Goal: Information Seeking & Learning: Learn about a topic

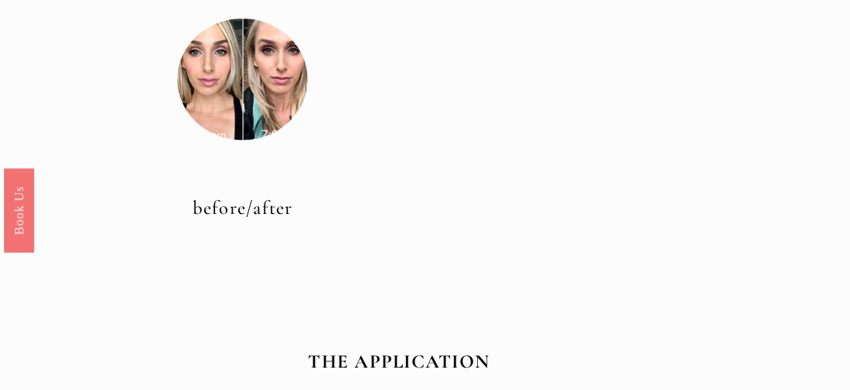
scroll to position [773, 0]
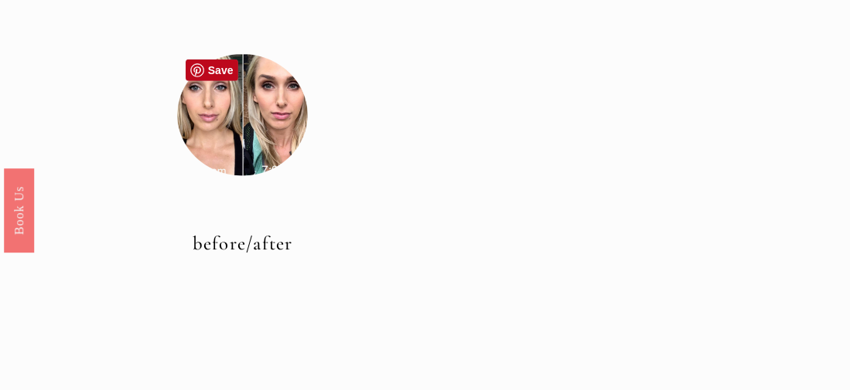
click at [237, 139] on div at bounding box center [242, 115] width 130 height 130
click at [260, 244] on link "before/after" at bounding box center [243, 243] width 101 height 23
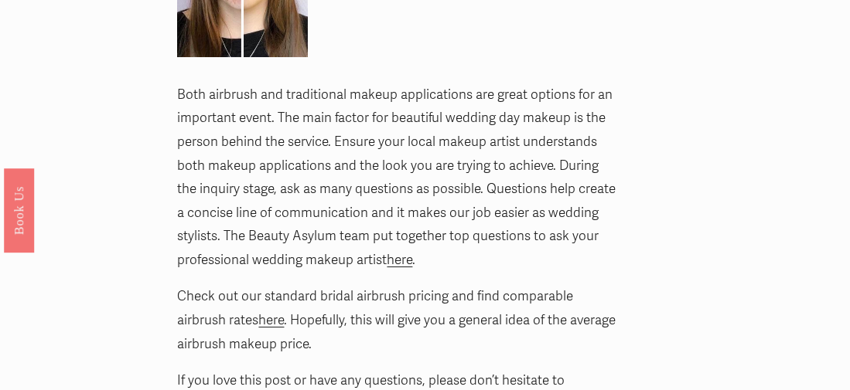
scroll to position [5985, 0]
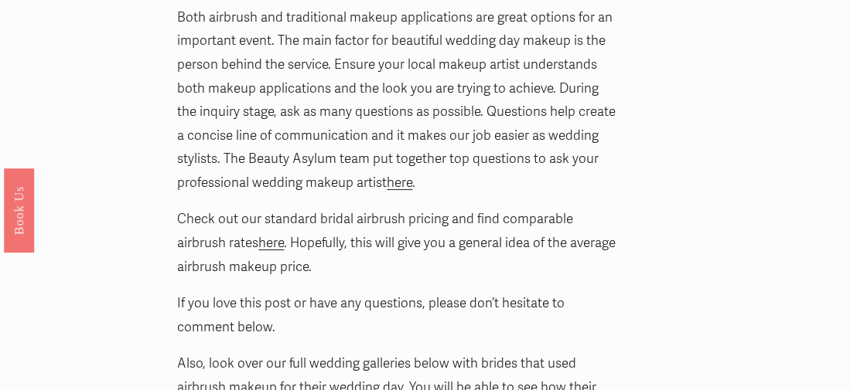
click at [403, 175] on link "here" at bounding box center [400, 183] width 26 height 16
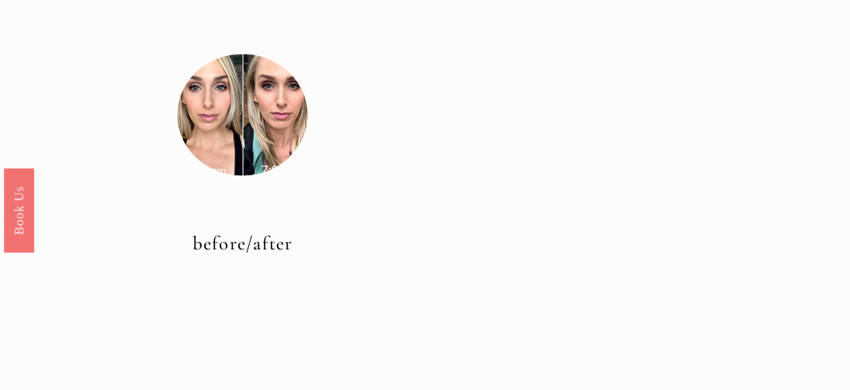
scroll to position [773, 0]
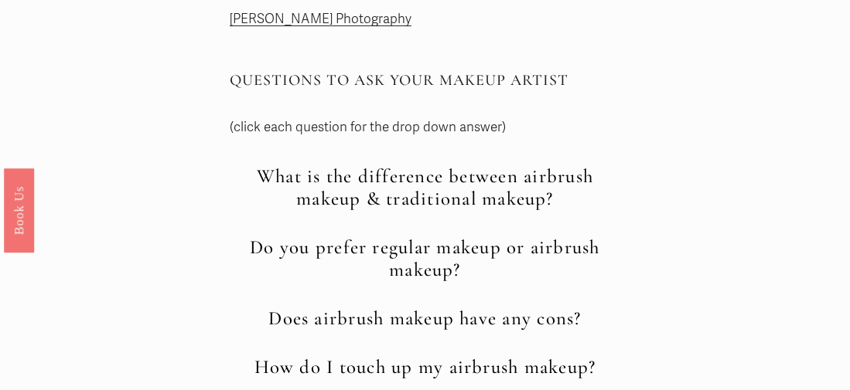
scroll to position [619, 0]
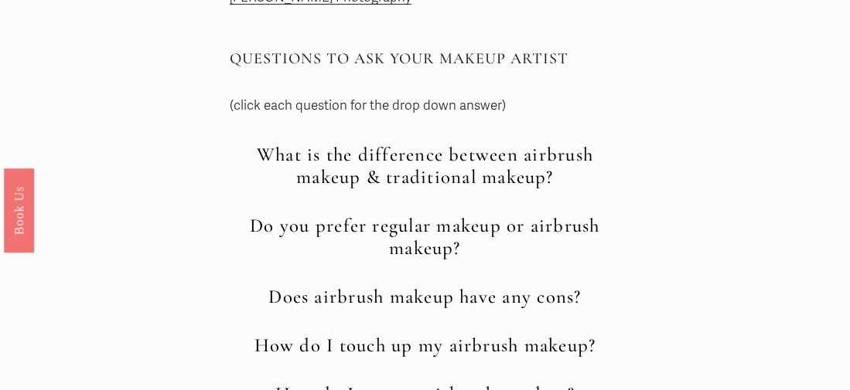
click at [479, 156] on h2 "What is the difference between airbrush makeup & traditional makeup?" at bounding box center [425, 166] width 390 height 45
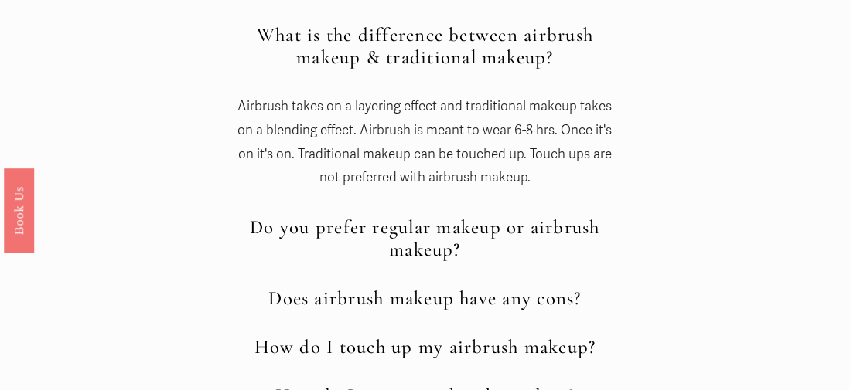
scroll to position [773, 0]
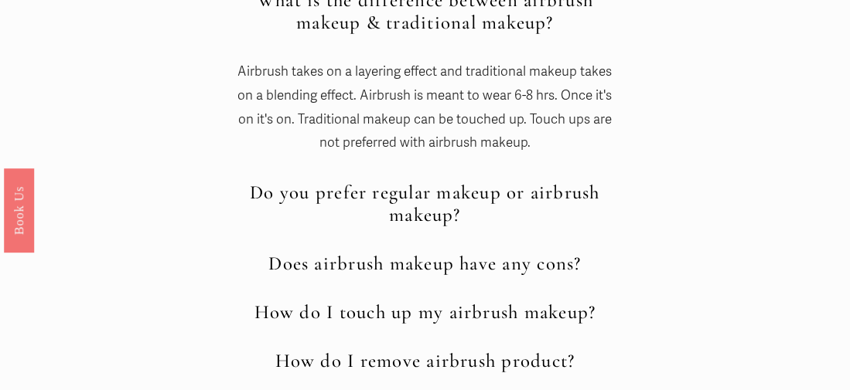
click at [425, 203] on h2 "Do you prefer regular makeup or airbrush makeup?" at bounding box center [425, 204] width 390 height 45
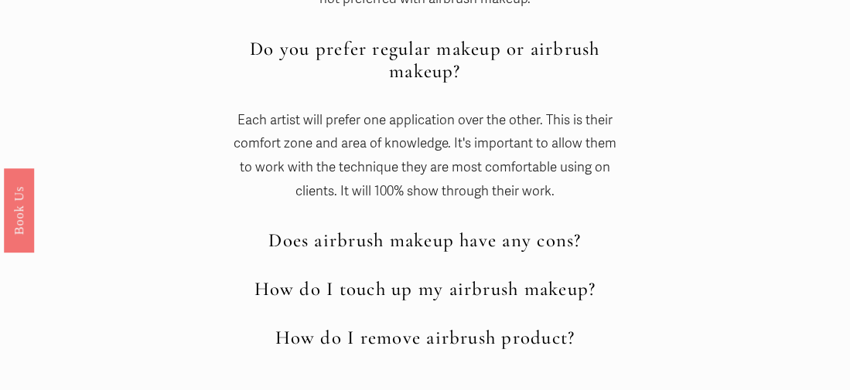
scroll to position [928, 0]
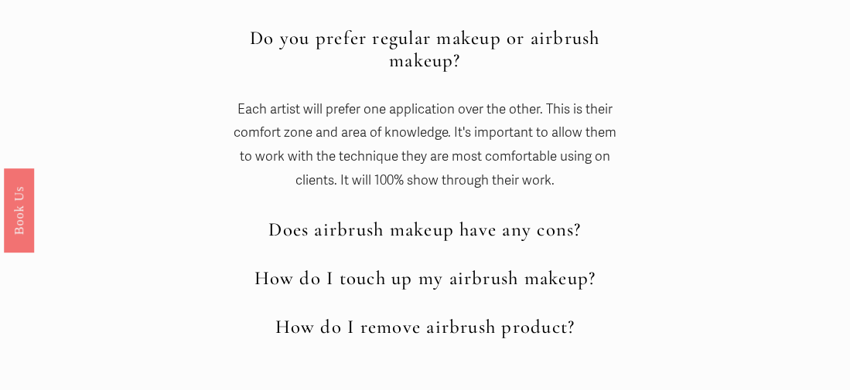
click at [545, 229] on h2 "Does airbrush makeup have any cons?" at bounding box center [425, 230] width 390 height 22
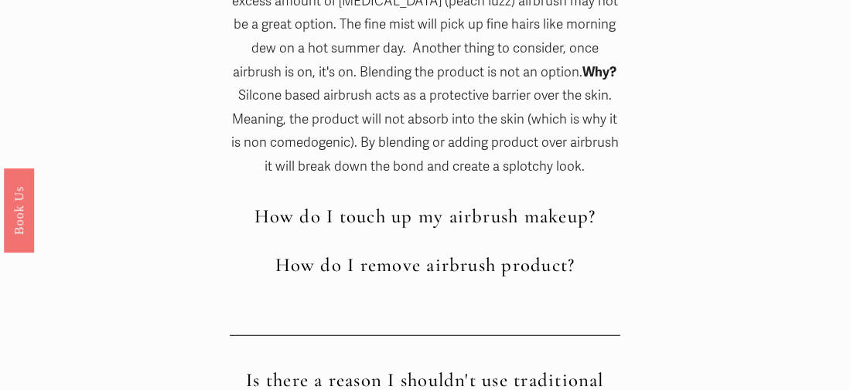
scroll to position [1237, 0]
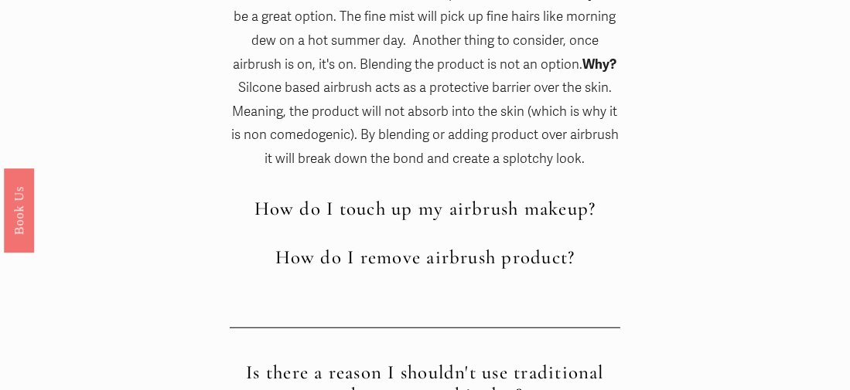
click at [578, 210] on h2 "How do I touch up my airbrush makeup?" at bounding box center [425, 209] width 390 height 22
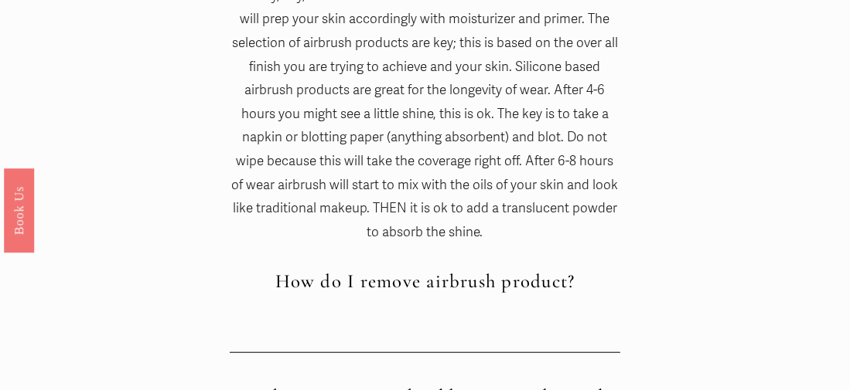
scroll to position [1624, 0]
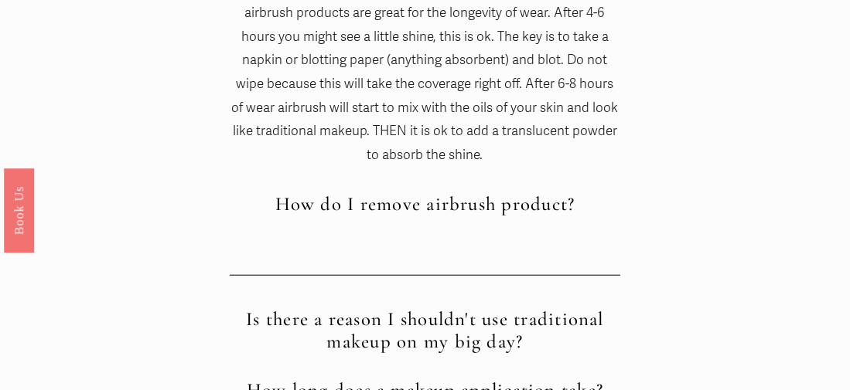
click at [561, 201] on h2 "How do I remove airbrush product?" at bounding box center [425, 204] width 390 height 22
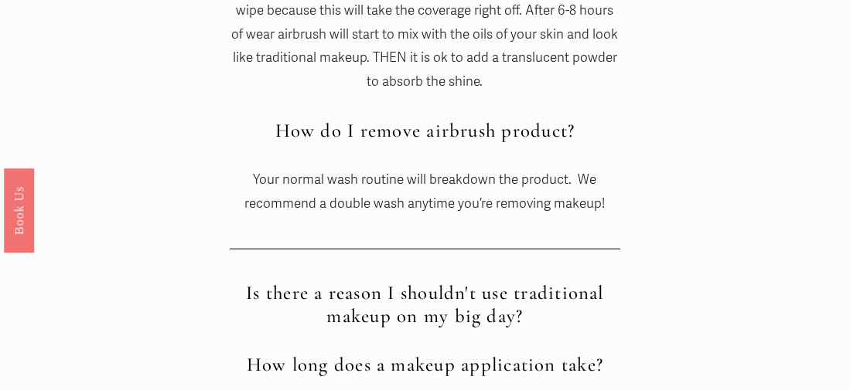
scroll to position [1856, 0]
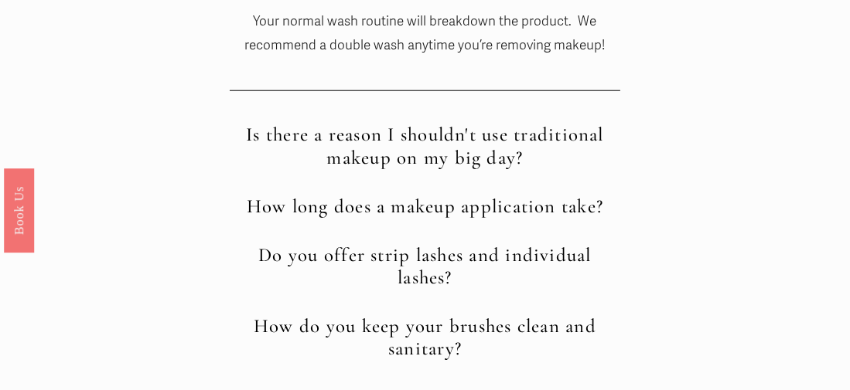
click at [517, 138] on h2 "Is there a reason I shouldn't use traditional makeup on my big day?" at bounding box center [425, 146] width 390 height 45
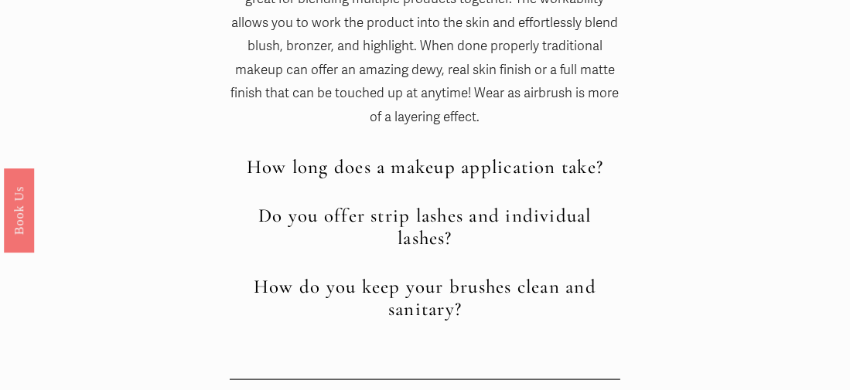
scroll to position [2088, 0]
click at [557, 170] on h2 "How long does a makeup application take?" at bounding box center [425, 166] width 390 height 22
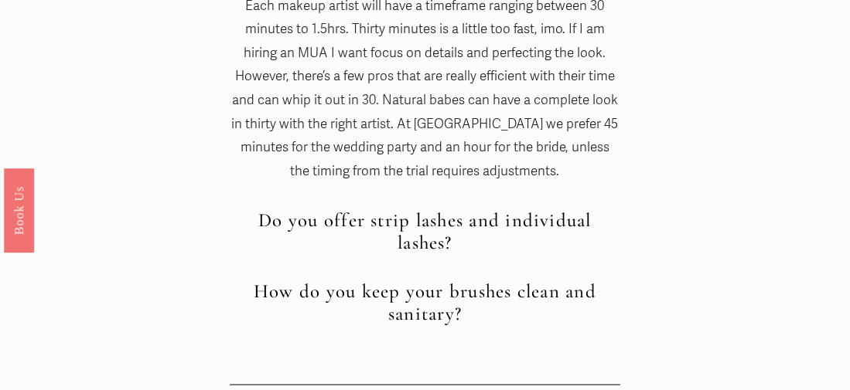
scroll to position [2320, 0]
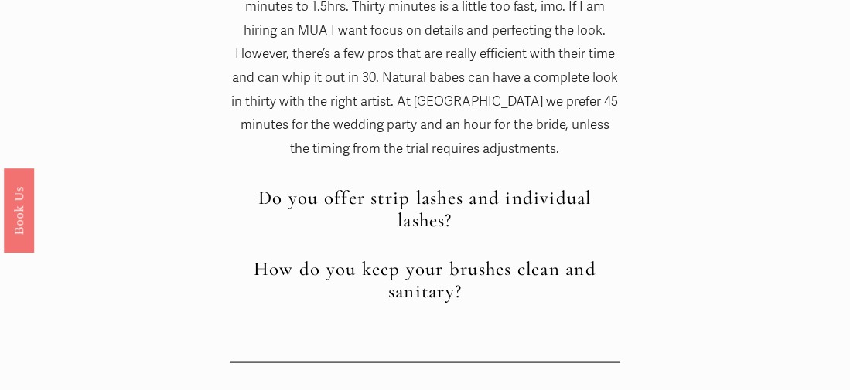
click at [484, 201] on h2 "Do you offer strip lashes and individual lashes?" at bounding box center [425, 209] width 390 height 45
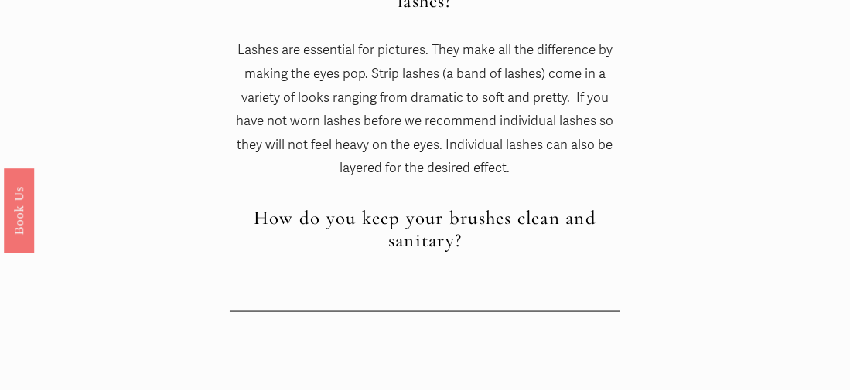
scroll to position [2552, 0]
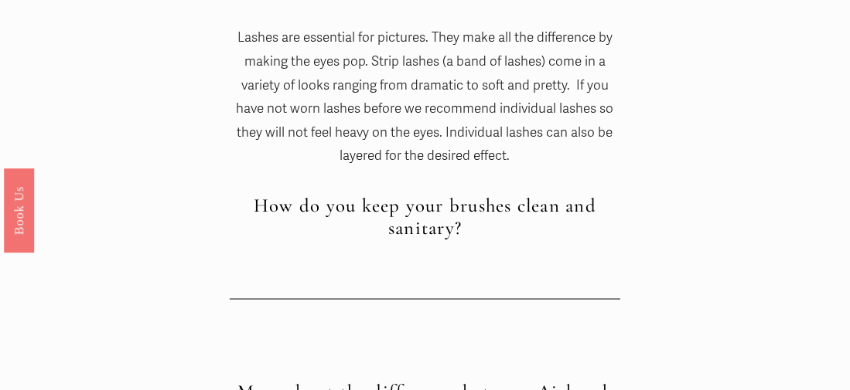
click at [556, 208] on h2 "How do you keep your brushes clean and sanitary?" at bounding box center [425, 217] width 390 height 45
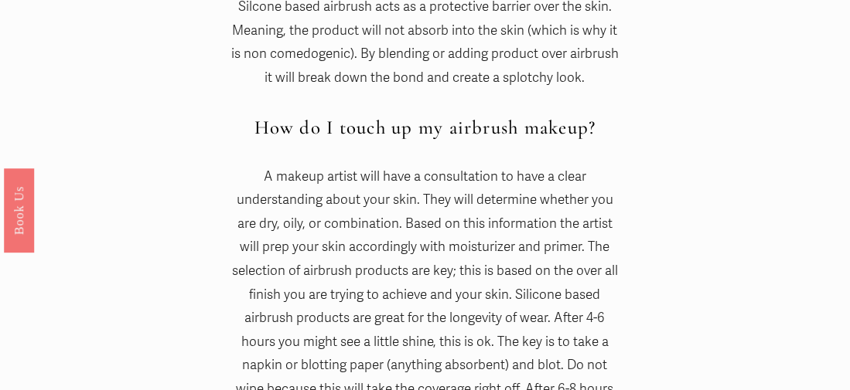
scroll to position [1314, 0]
